Goal: Information Seeking & Learning: Learn about a topic

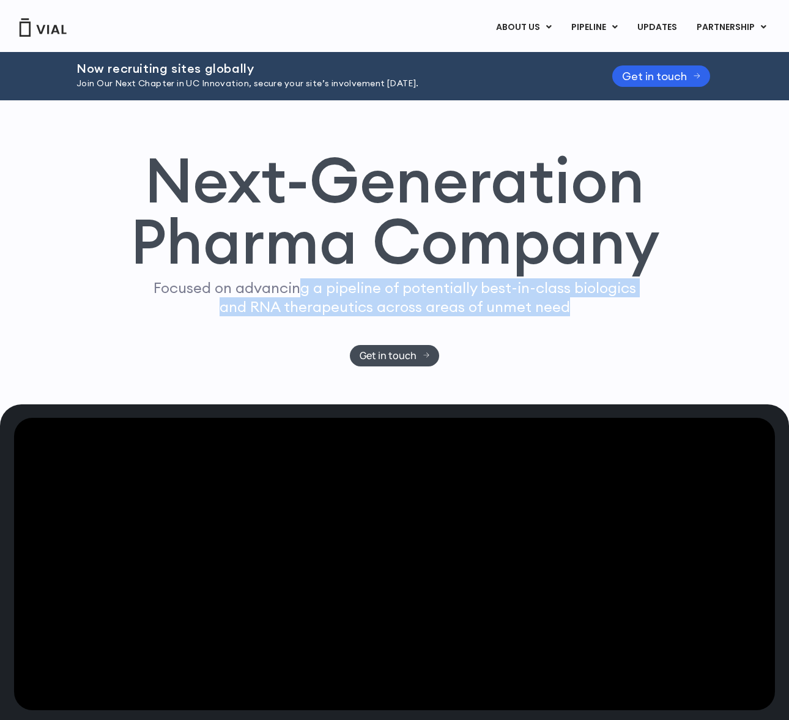
click at [411, 323] on div "Focused on advancing a pipeline of potentially best-in-class biologics and RNA …" at bounding box center [394, 311] width 493 height 66
click at [428, 311] on p "Focused on advancing a pipeline of potentially best-in-class biologics and RNA …" at bounding box center [394, 297] width 493 height 38
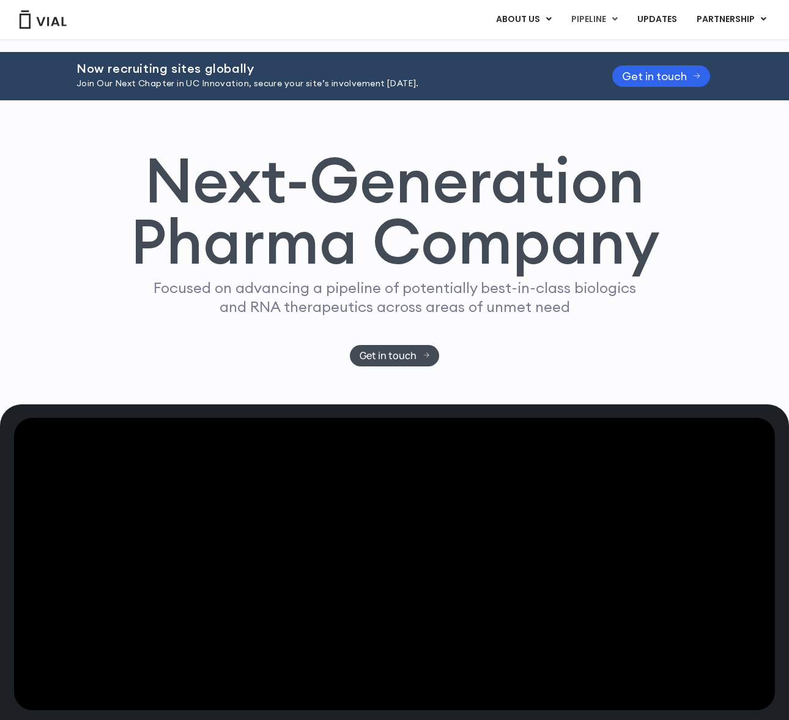
scroll to position [759, 0]
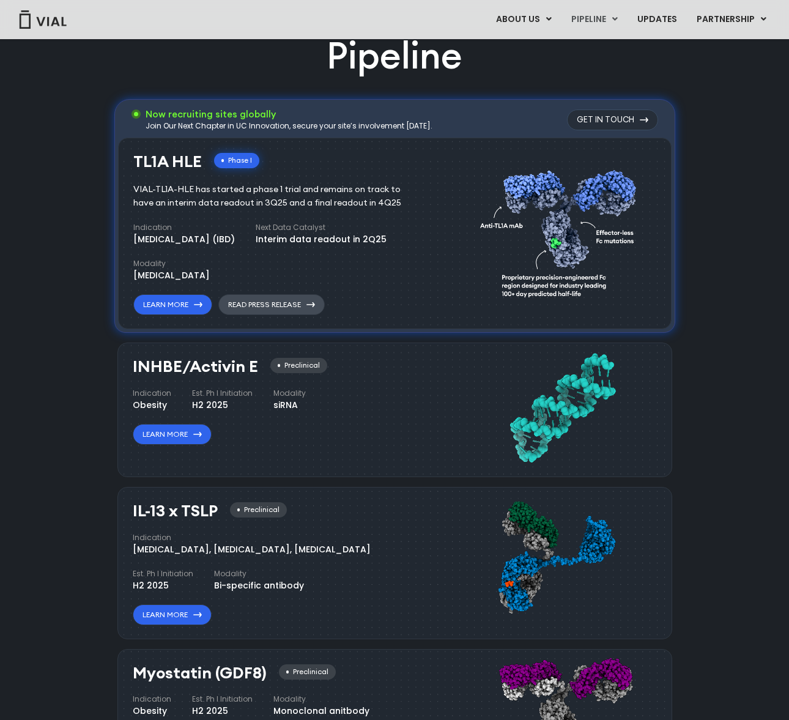
click at [297, 296] on link "Read Press Release" at bounding box center [271, 304] width 106 height 21
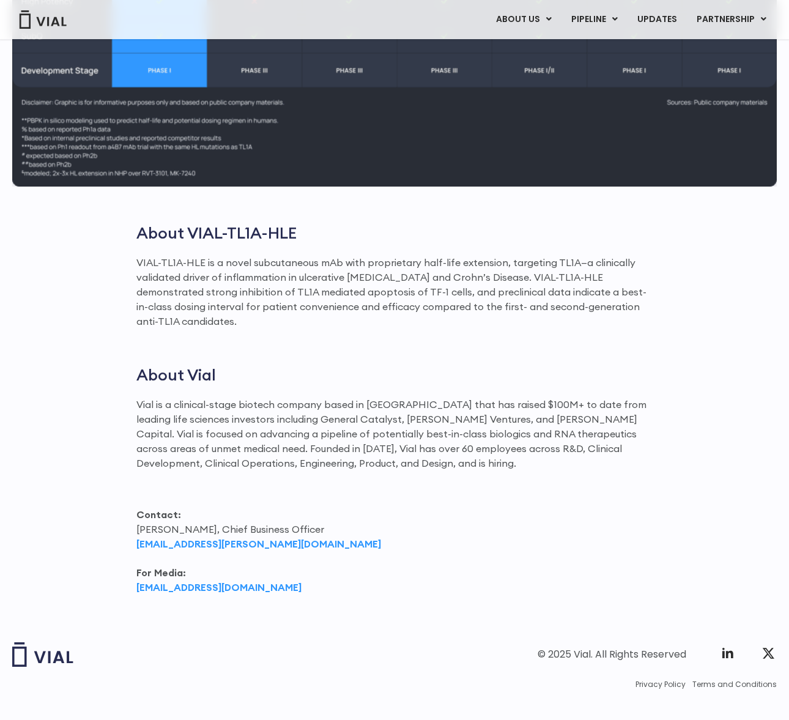
scroll to position [1257, 0]
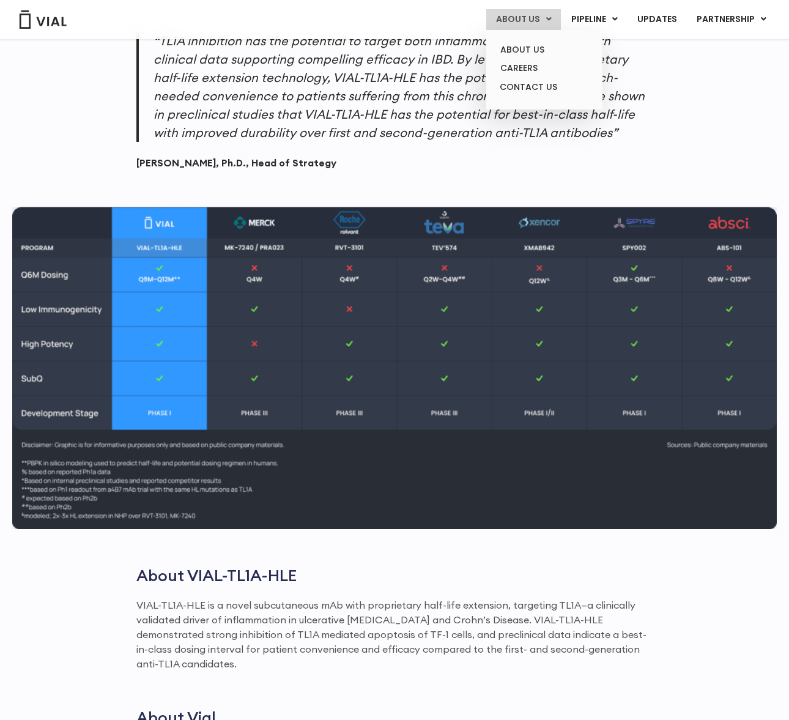
click at [538, 20] on link "ABOUT US" at bounding box center [523, 19] width 75 height 21
click at [535, 51] on link "ABOUT US" at bounding box center [543, 49] width 107 height 19
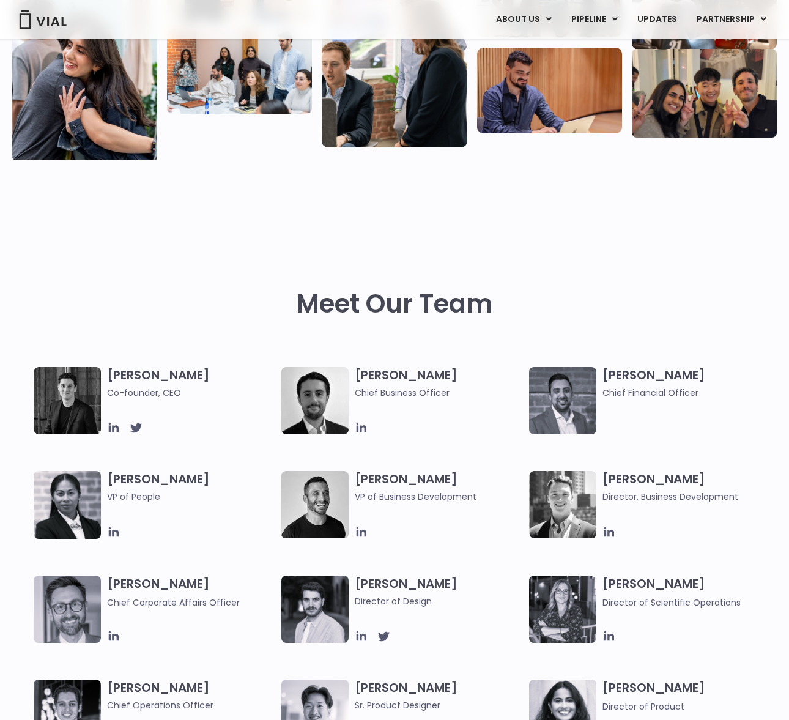
scroll to position [87, 0]
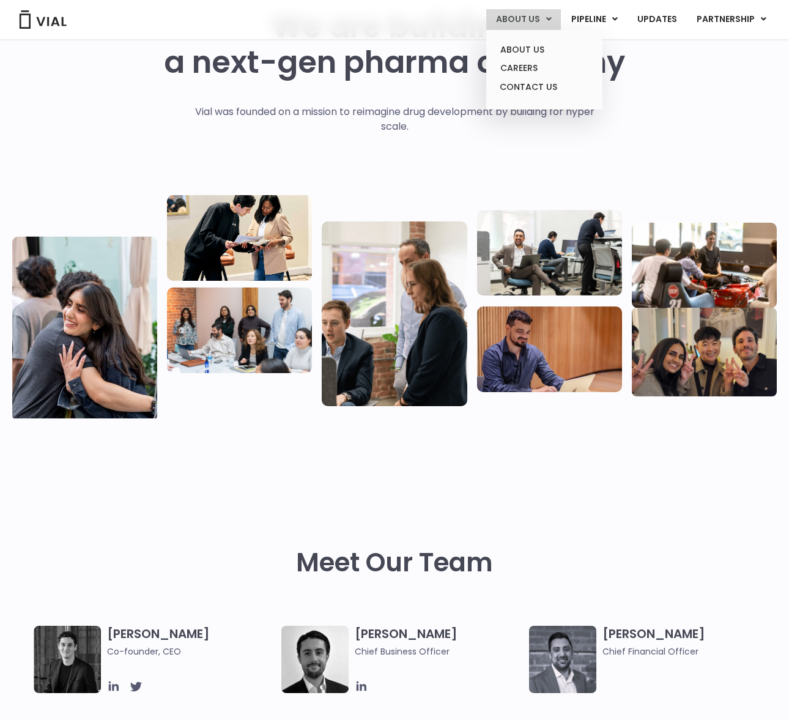
click at [523, 15] on link "ABOUT US" at bounding box center [523, 19] width 75 height 21
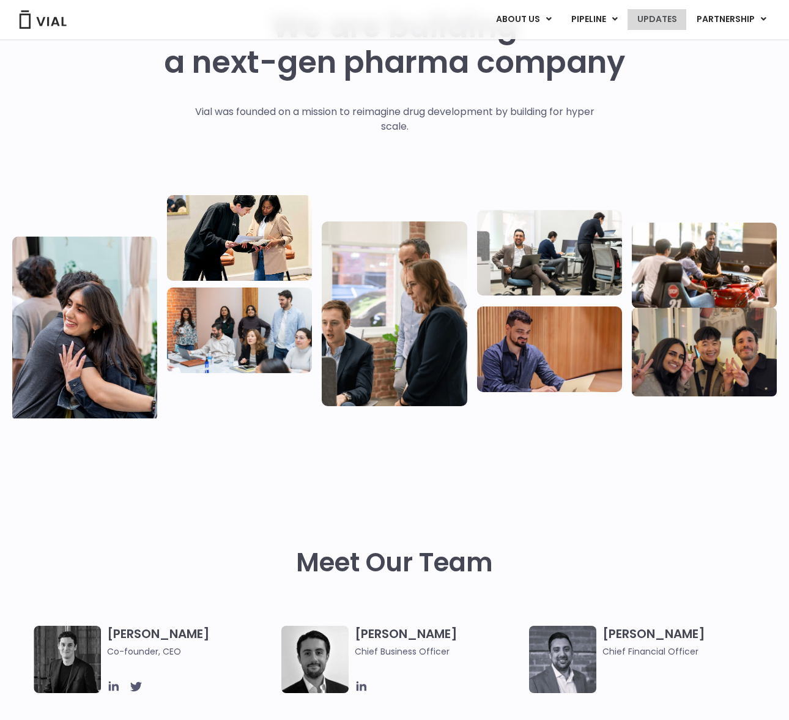
click at [667, 25] on link "UPDATES" at bounding box center [656, 19] width 59 height 21
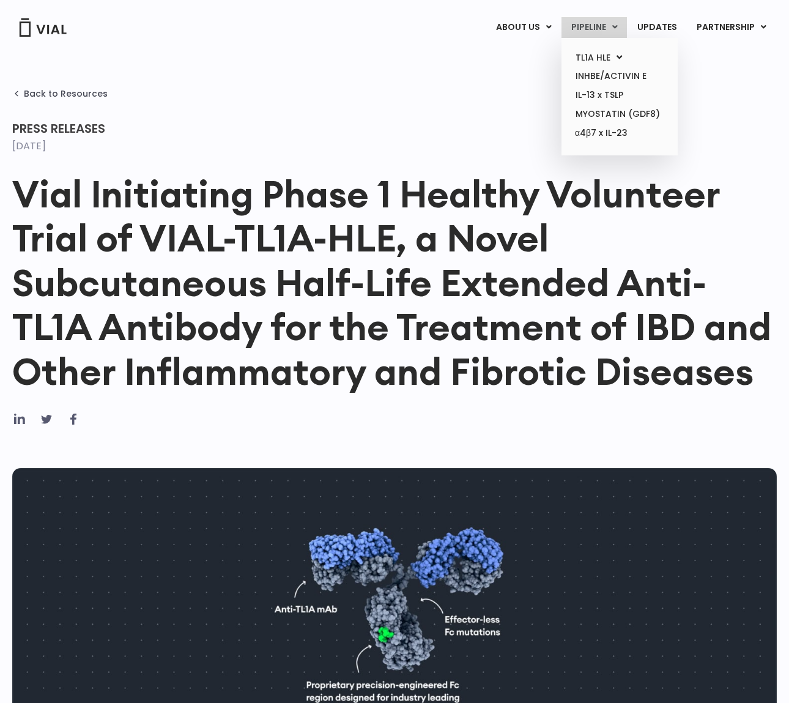
click at [586, 32] on link "PIPELINE" at bounding box center [593, 27] width 65 height 21
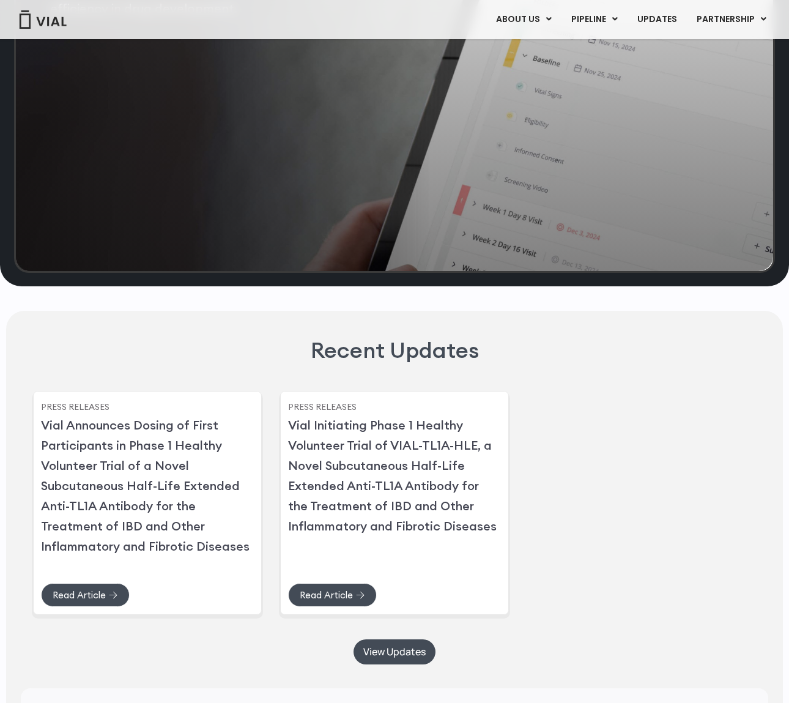
scroll to position [3211, 0]
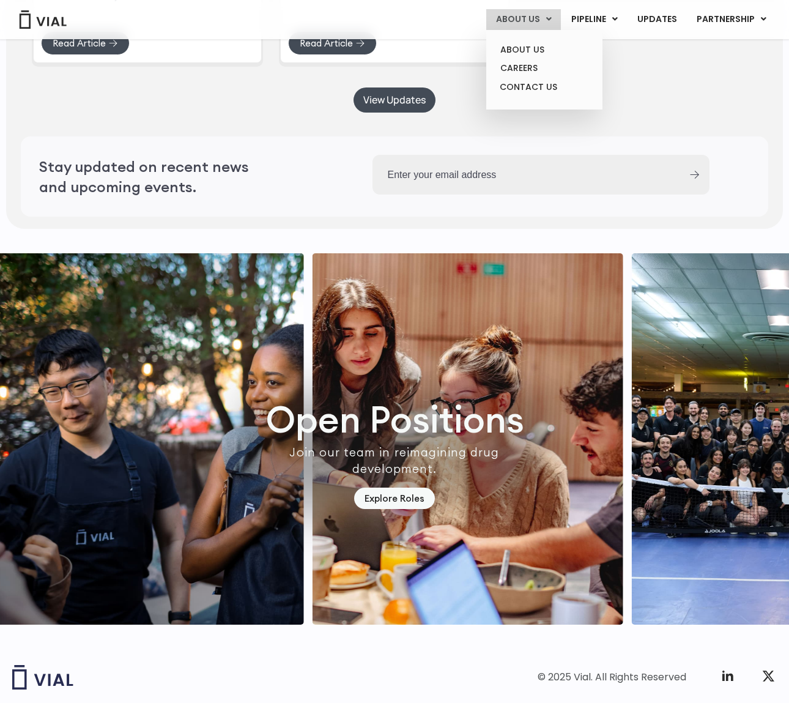
click at [528, 12] on link "ABOUT US" at bounding box center [523, 19] width 75 height 21
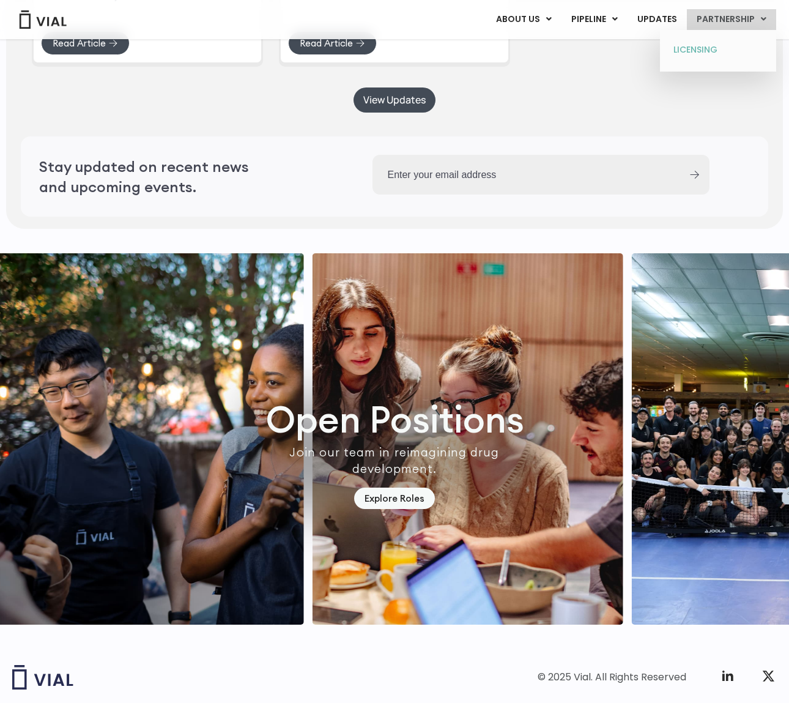
click at [698, 53] on link "LICENSING" at bounding box center [717, 50] width 107 height 20
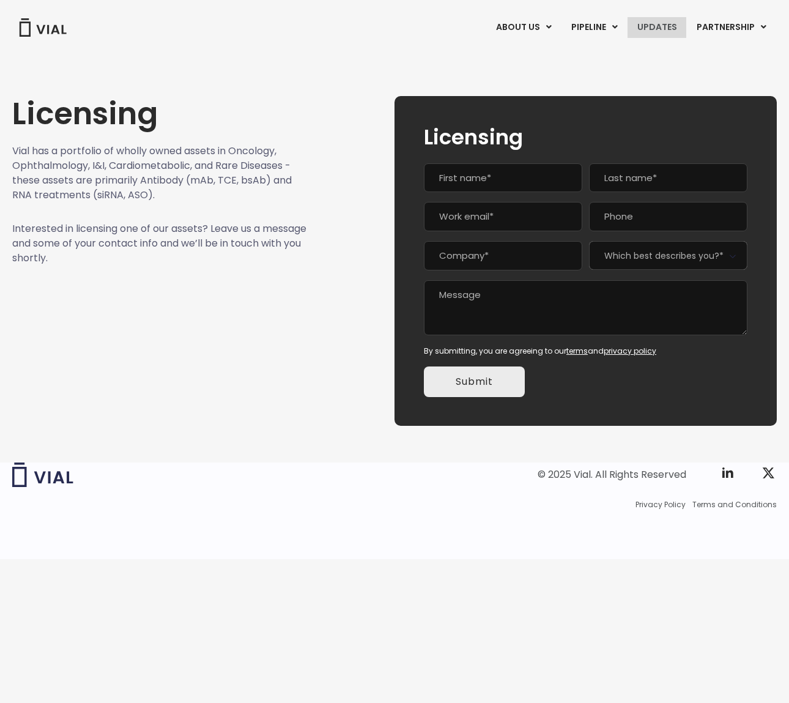
click at [662, 23] on link "UPDATES" at bounding box center [656, 27] width 59 height 21
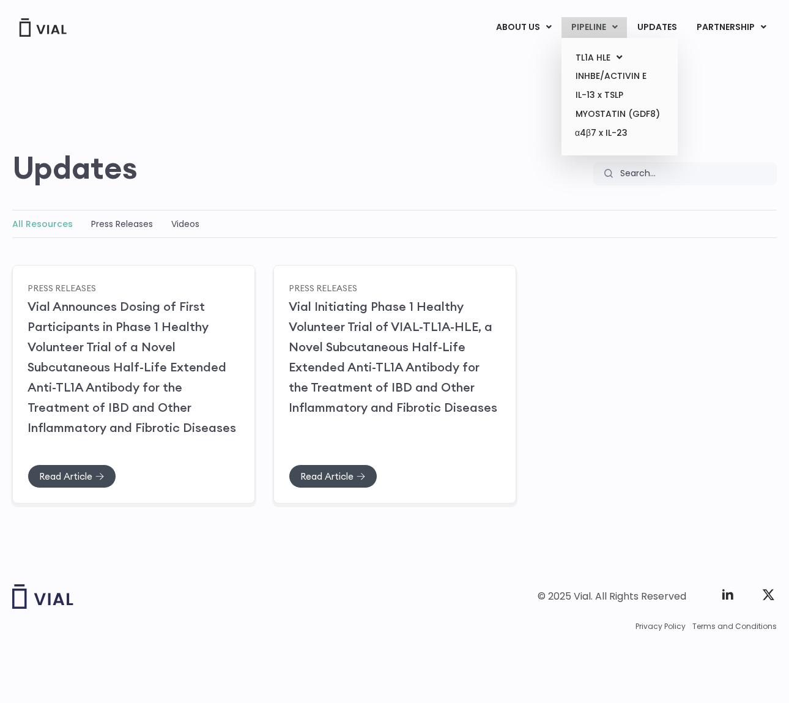
click at [580, 24] on link "PIPELINE" at bounding box center [593, 27] width 65 height 21
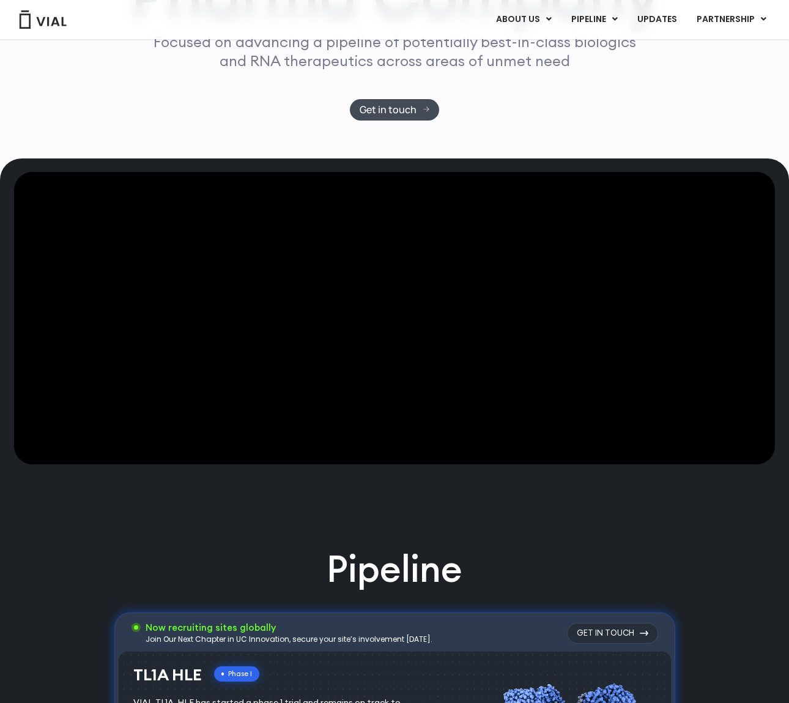
scroll to position [274, 0]
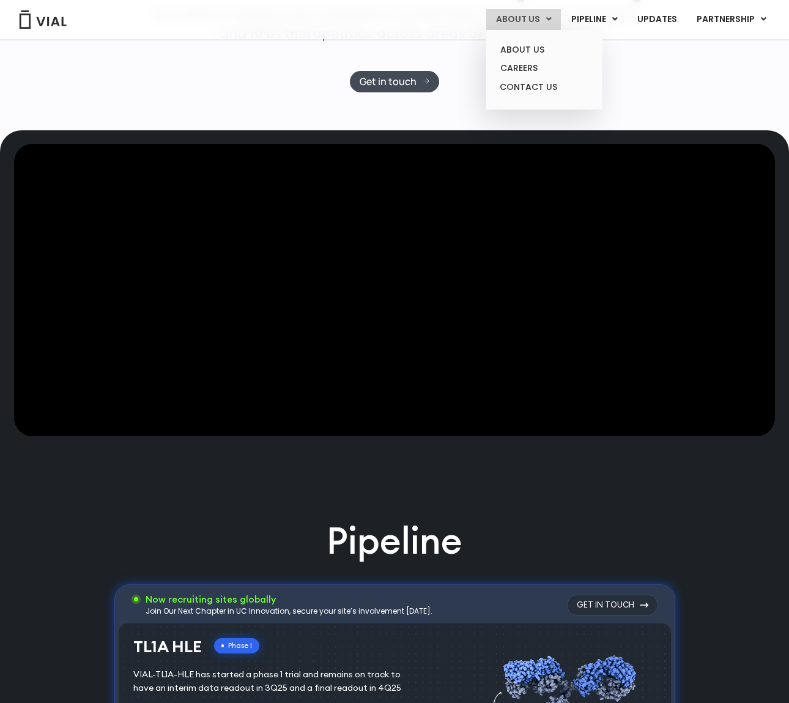
click at [536, 18] on link "ABOUT US" at bounding box center [523, 19] width 75 height 21
click at [525, 48] on link "ABOUT US" at bounding box center [543, 49] width 107 height 19
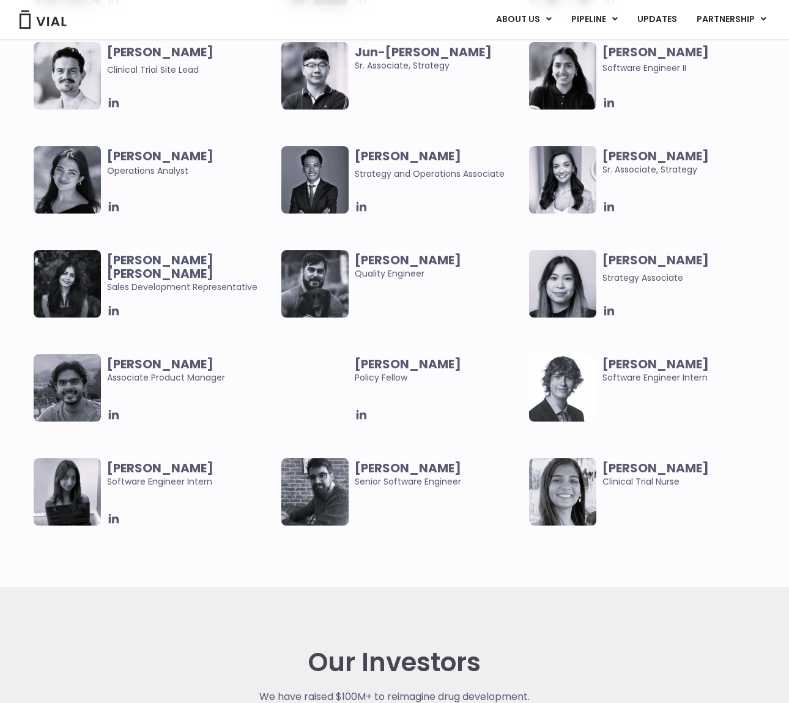
scroll to position [2880, 0]
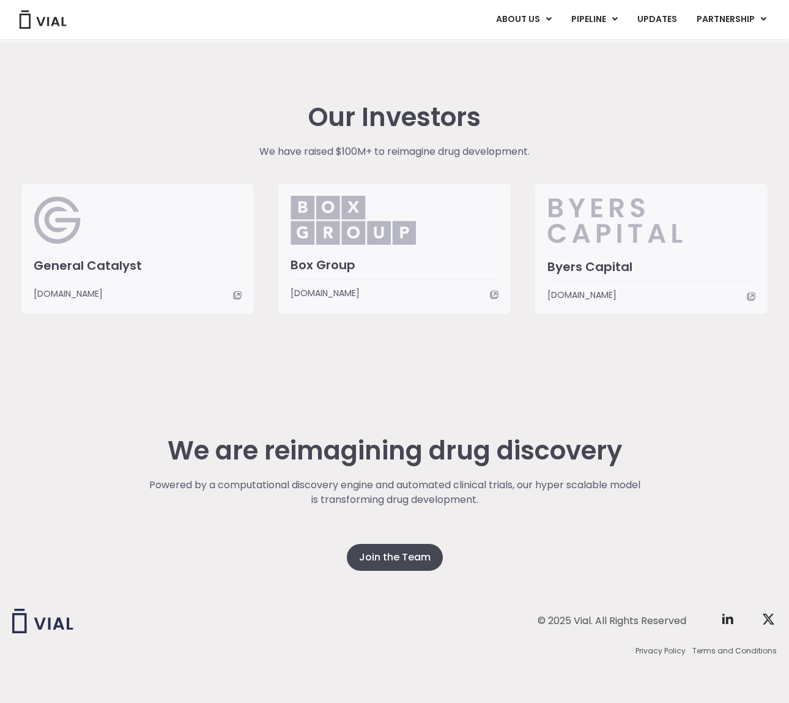
click at [81, 287] on span "www.generalcatalyst.com" at bounding box center [68, 293] width 69 height 13
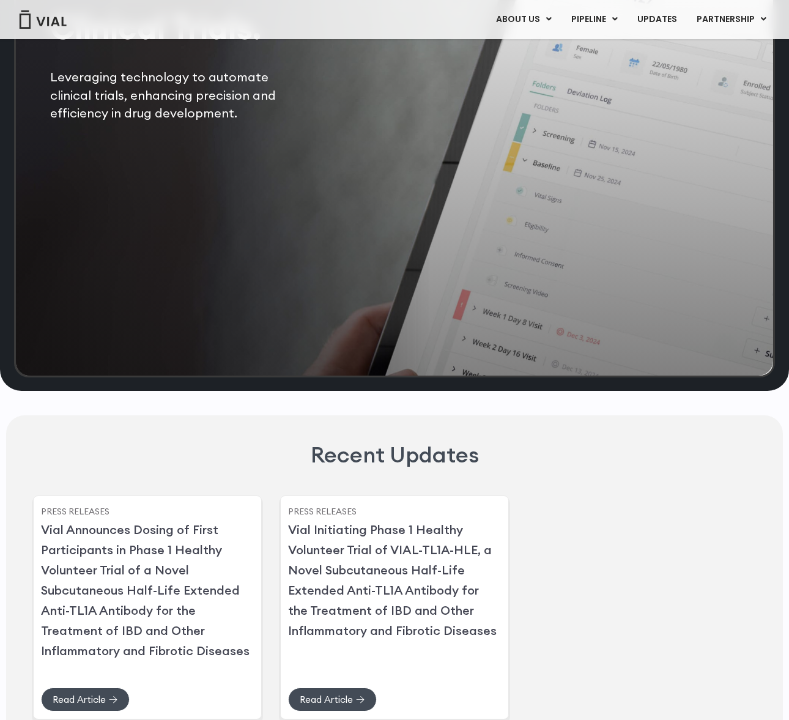
scroll to position [2318, 0]
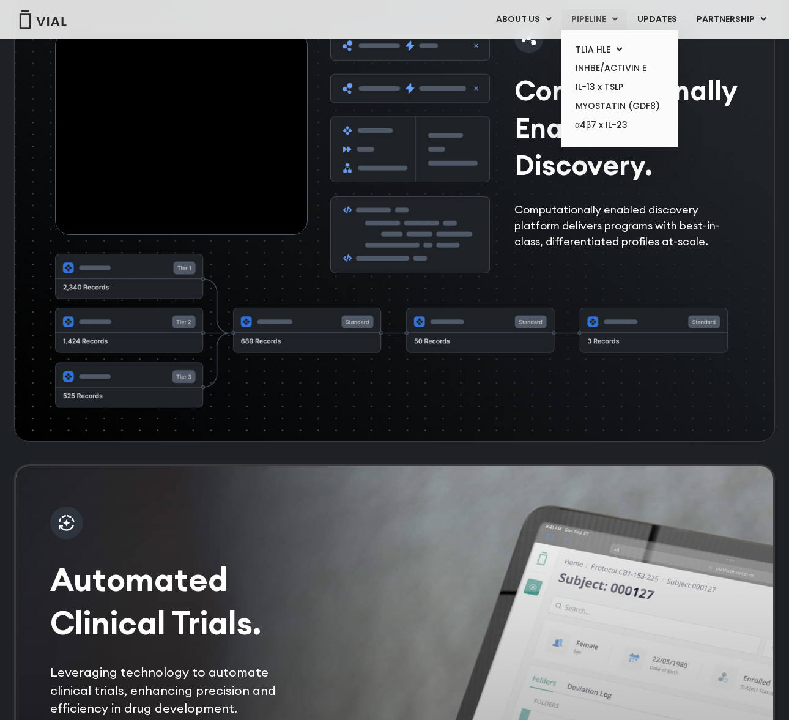
click at [572, 13] on link "PIPELINE" at bounding box center [593, 19] width 65 height 21
click at [619, 45] on icon at bounding box center [619, 49] width 6 height 9
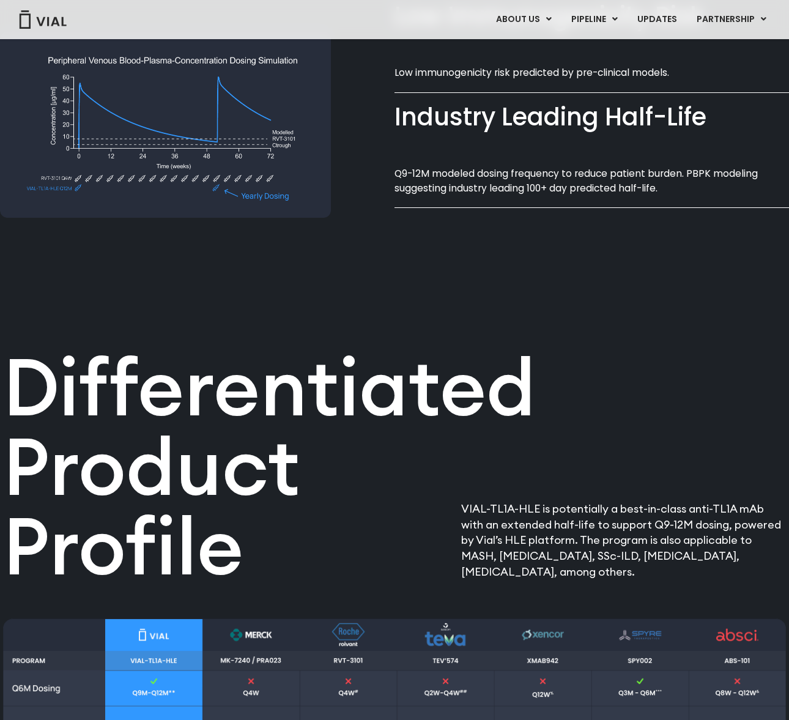
scroll to position [1433, 0]
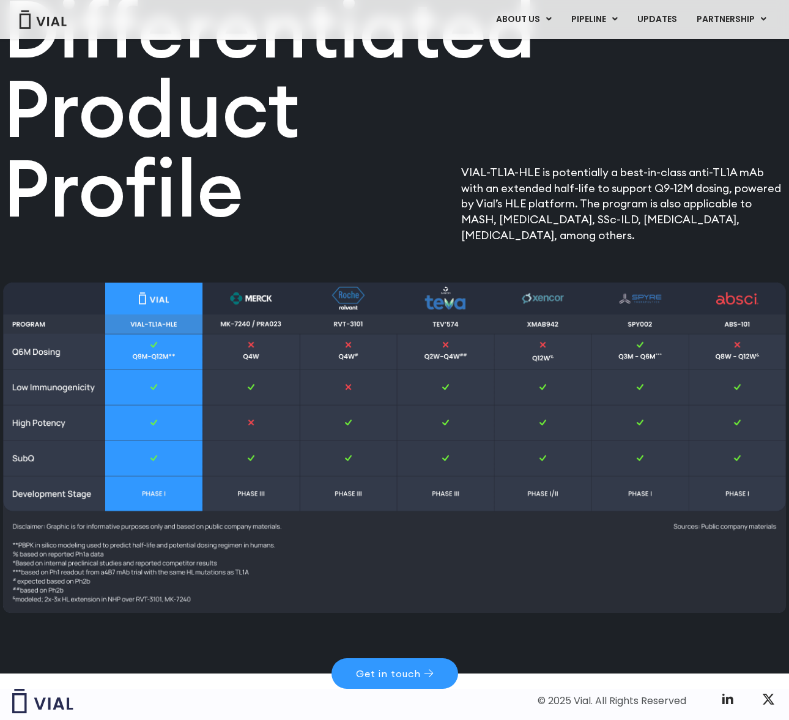
click at [336, 583] on img at bounding box center [394, 447] width 783 height 330
drag, startPoint x: 82, startPoint y: 569, endPoint x: 252, endPoint y: 569, distance: 170.0
click at [252, 569] on img at bounding box center [394, 447] width 783 height 330
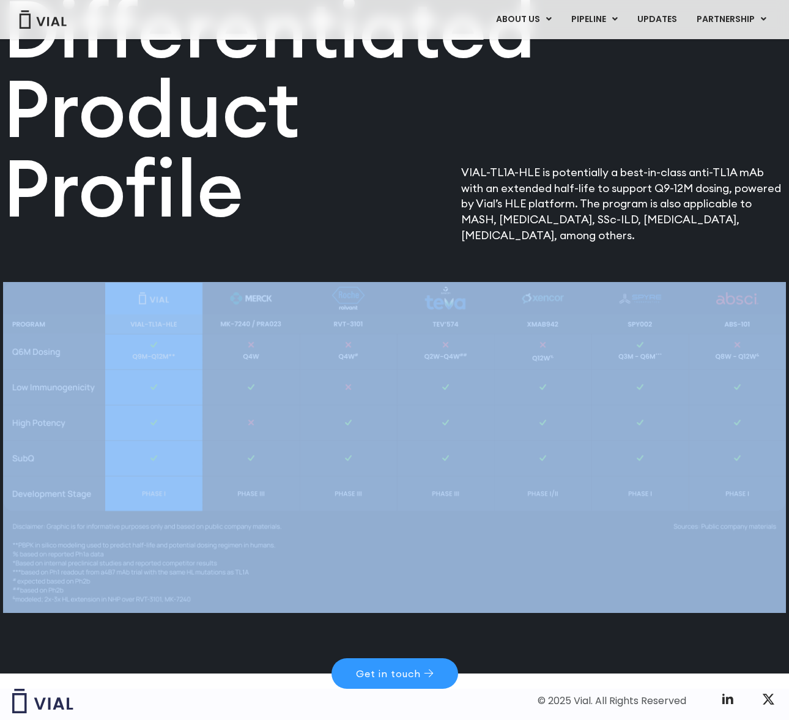
drag, startPoint x: 252, startPoint y: 569, endPoint x: 114, endPoint y: 573, distance: 138.3
click at [114, 573] on img at bounding box center [394, 447] width 783 height 330
click at [124, 569] on img at bounding box center [394, 447] width 783 height 330
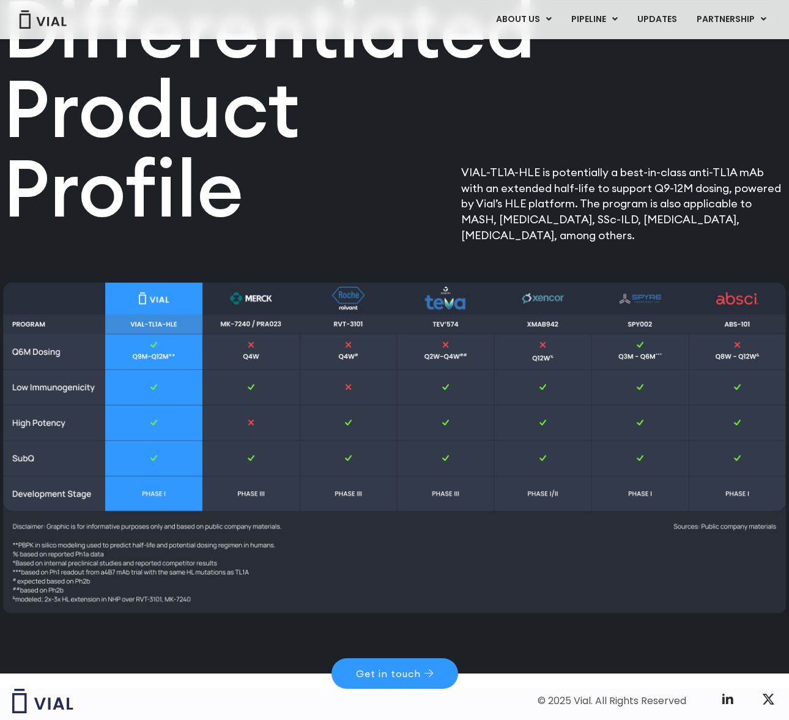
drag, startPoint x: 247, startPoint y: 568, endPoint x: 9, endPoint y: 566, distance: 237.9
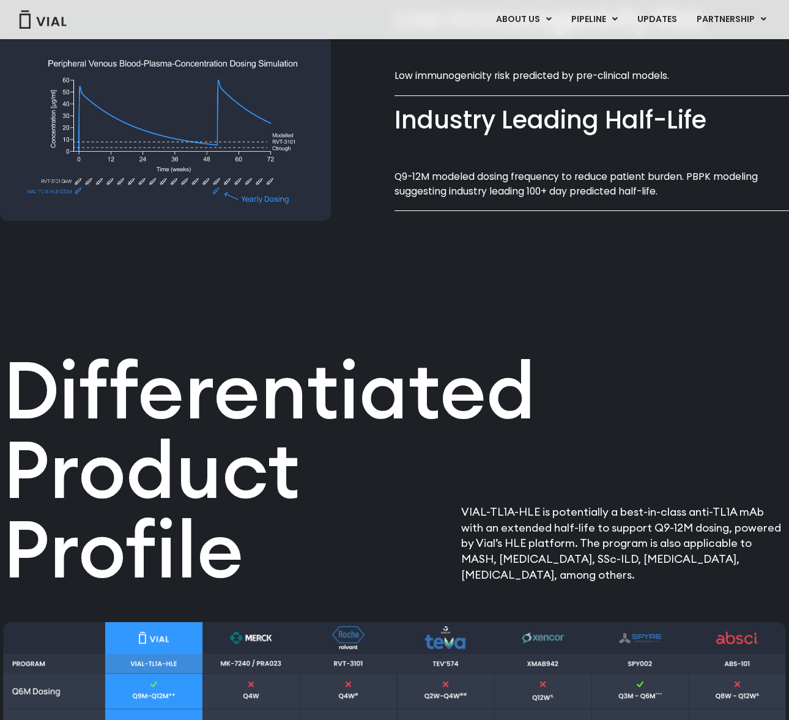
scroll to position [1494, 0]
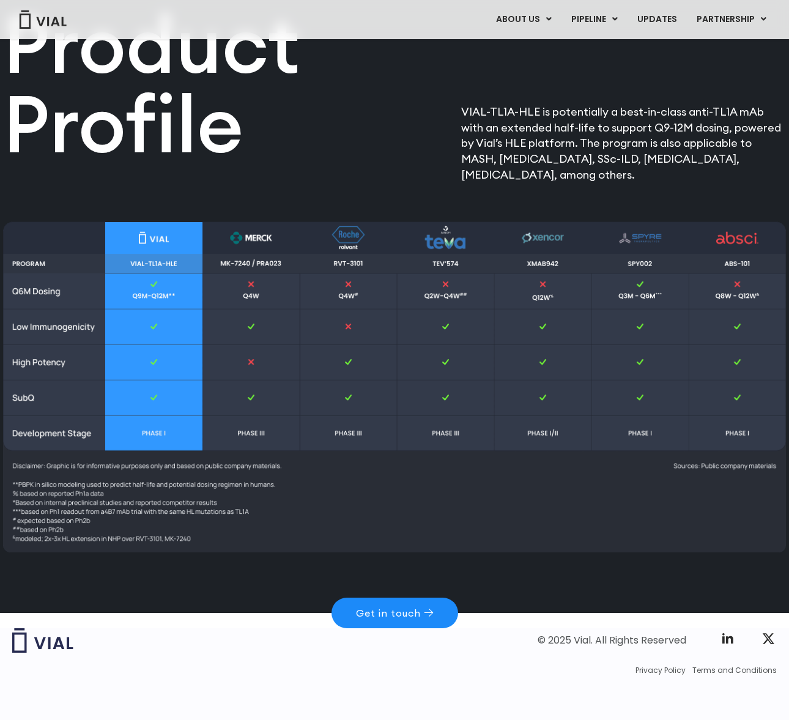
click at [411, 614] on span "Get in touch" at bounding box center [388, 613] width 65 height 10
